Goal: Browse casually

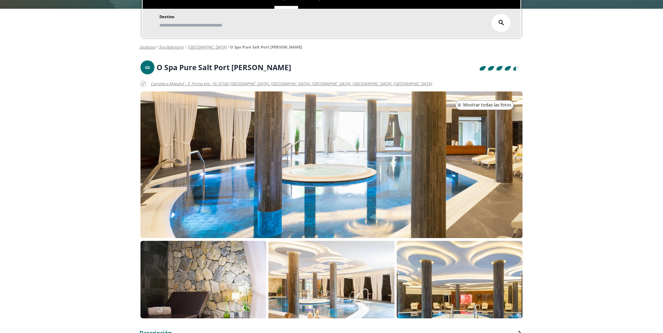
scroll to position [35, 0]
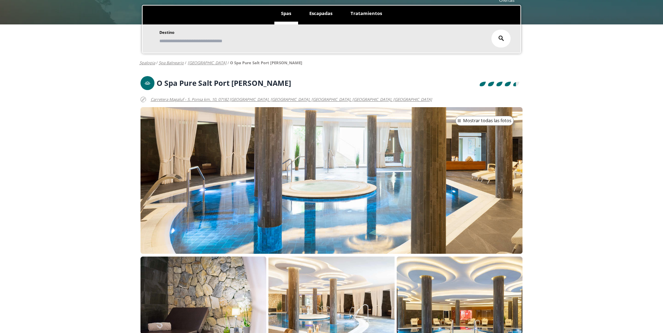
click at [475, 120] on span "Mostrar todas las fotos" at bounding box center [487, 120] width 48 height 7
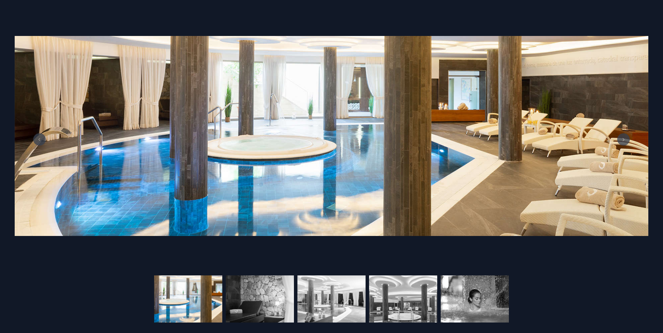
click at [620, 138] on button at bounding box center [623, 139] width 13 height 13
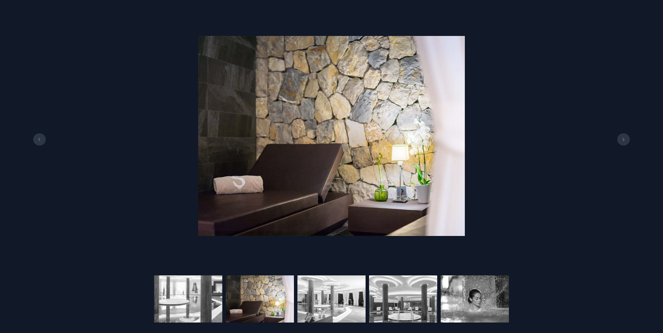
click at [620, 138] on button at bounding box center [623, 139] width 13 height 13
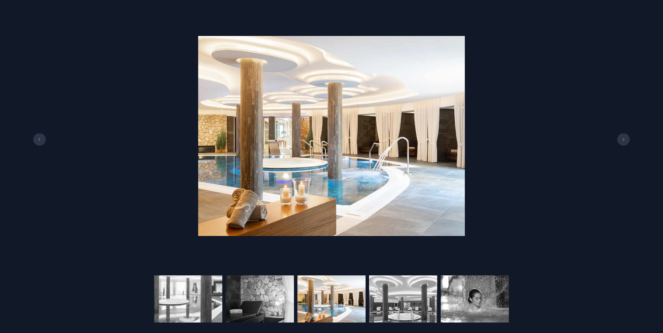
click at [620, 138] on button at bounding box center [623, 139] width 13 height 13
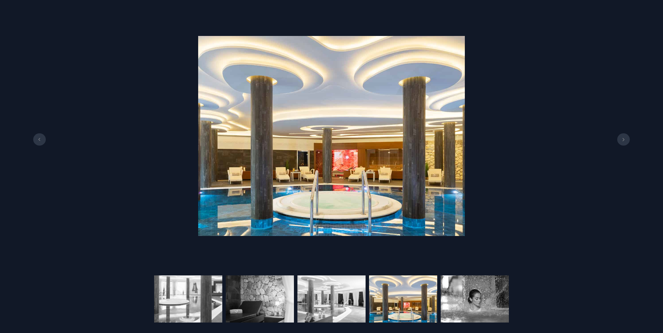
click at [620, 138] on button at bounding box center [623, 139] width 13 height 13
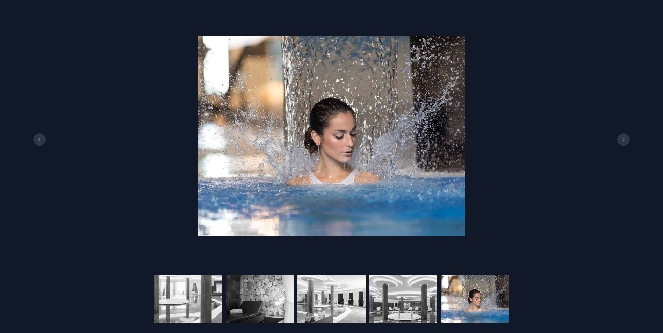
click at [620, 138] on button at bounding box center [623, 139] width 13 height 13
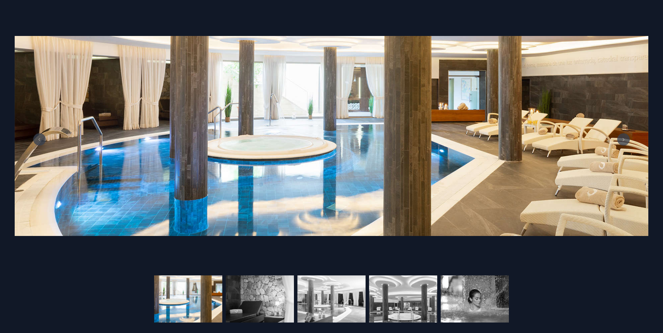
click at [620, 138] on button at bounding box center [623, 139] width 13 height 13
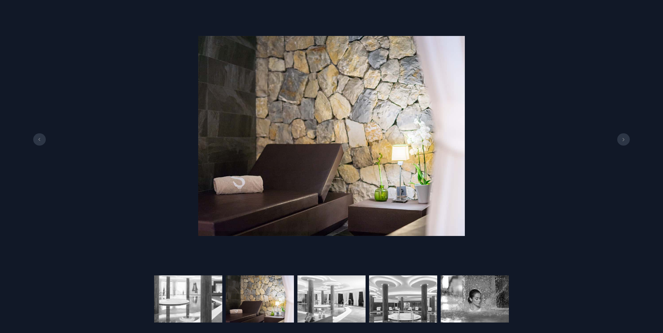
click at [620, 138] on button at bounding box center [623, 139] width 13 height 13
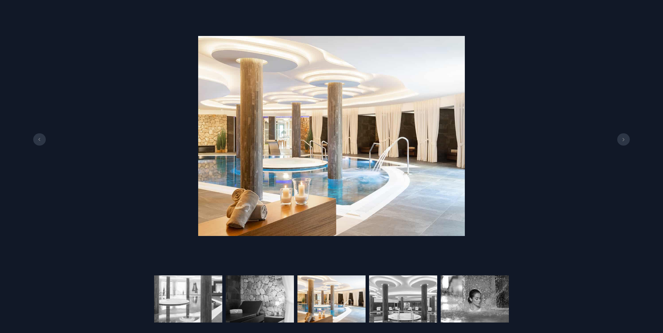
click at [620, 138] on button at bounding box center [623, 139] width 13 height 13
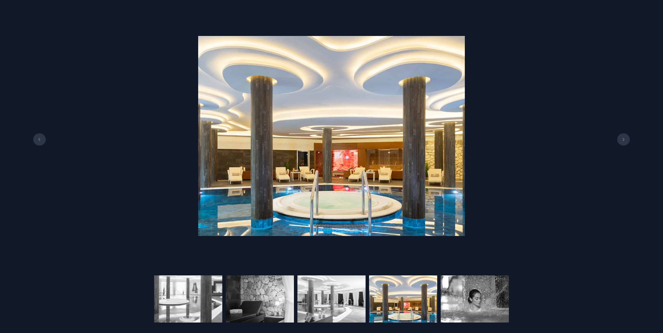
click at [620, 138] on button at bounding box center [623, 139] width 13 height 13
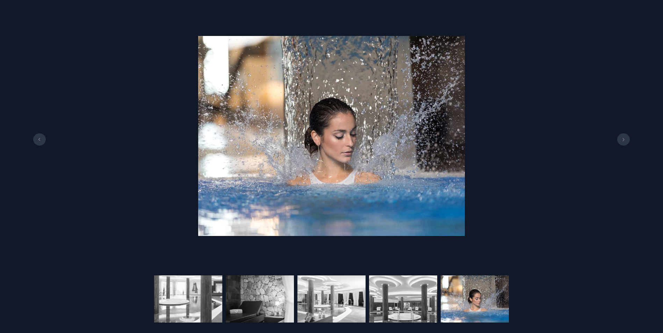
click at [620, 138] on button at bounding box center [623, 139] width 13 height 13
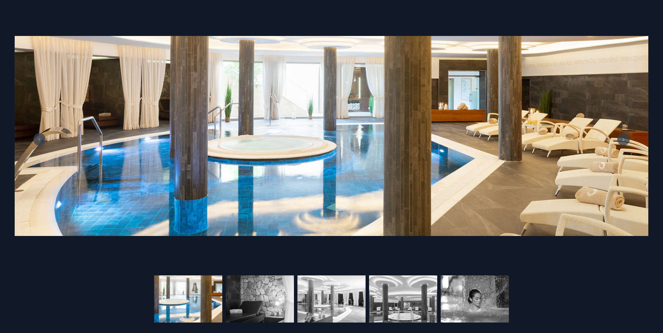
click at [651, 15] on div at bounding box center [331, 135] width 663 height 251
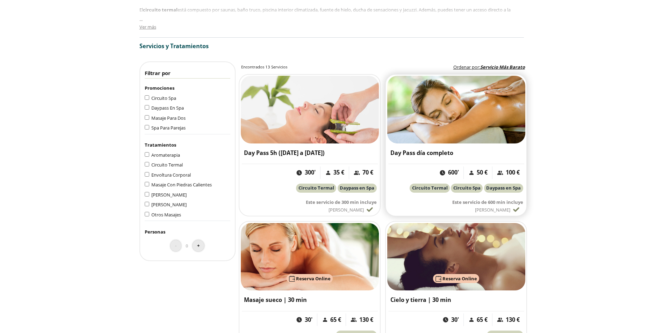
scroll to position [454, 0]
